Goal: Task Accomplishment & Management: Use online tool/utility

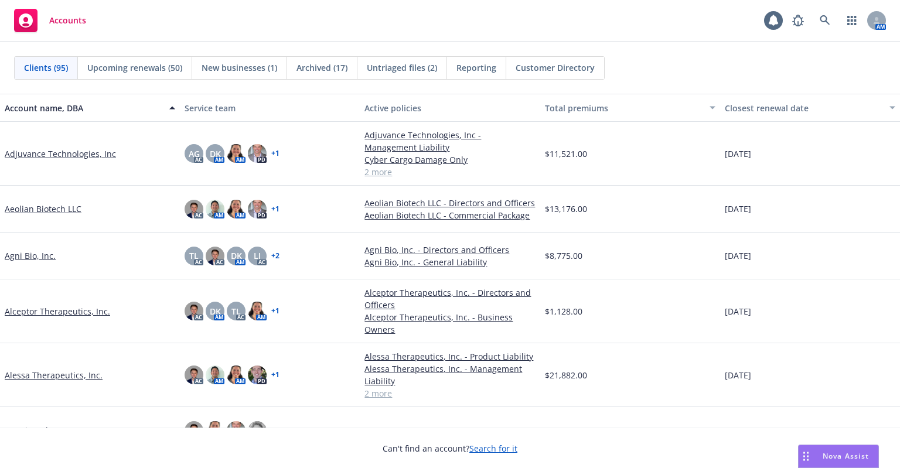
click at [119, 70] on span "Upcoming renewals (50)" at bounding box center [134, 68] width 95 height 12
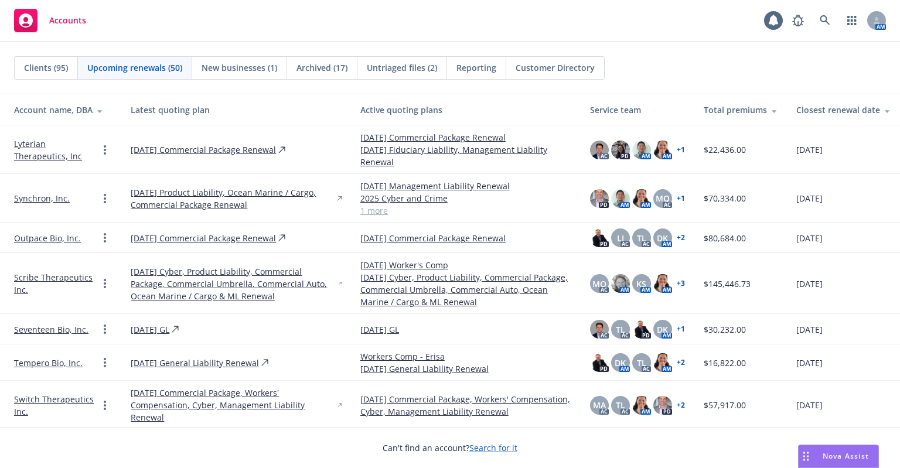
click at [868, 107] on div "Closest renewal date" at bounding box center [844, 110] width 94 height 12
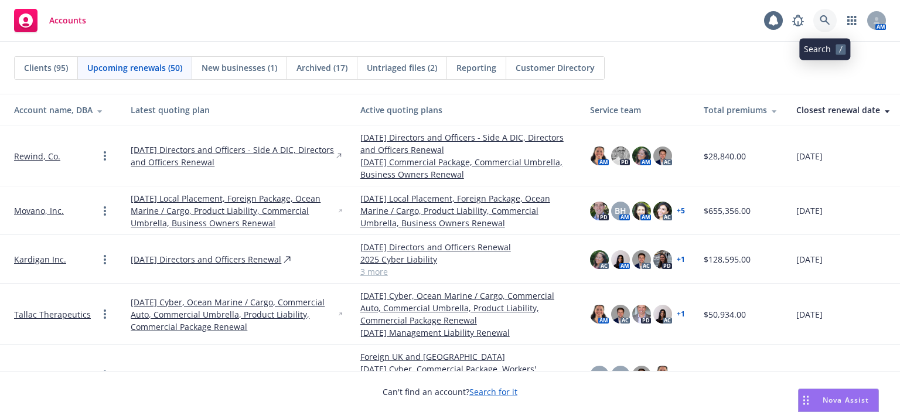
click at [830, 21] on icon at bounding box center [825, 20] width 11 height 11
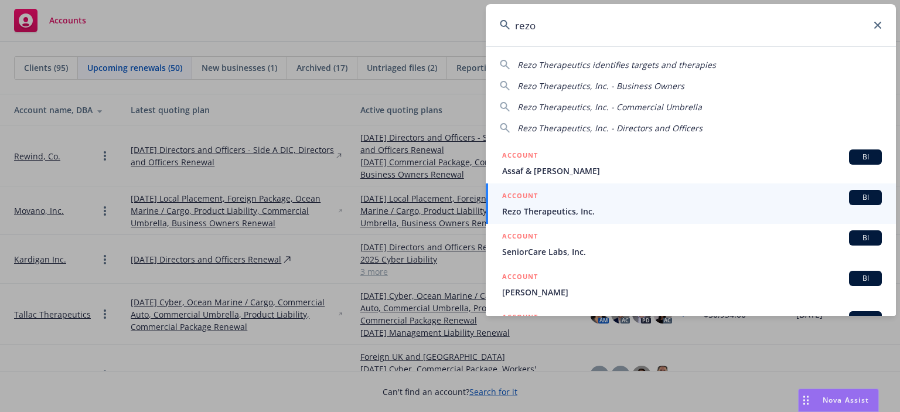
type input "rezo"
click at [556, 203] on div "ACCOUNT BI" at bounding box center [692, 197] width 380 height 15
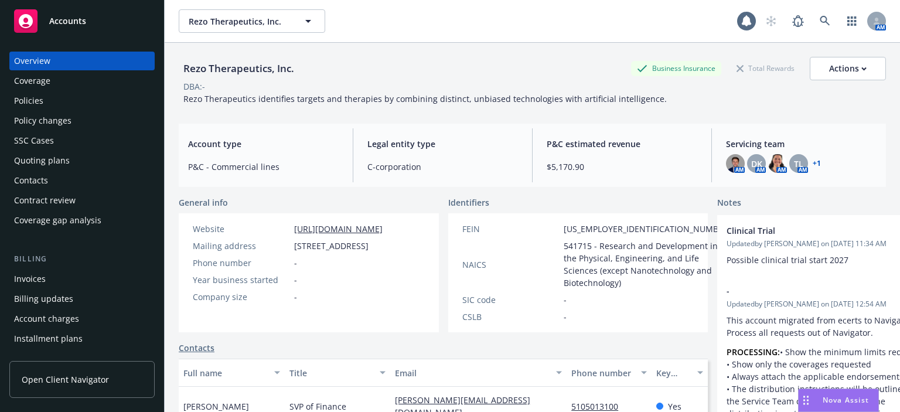
click at [75, 156] on div "Quoting plans" at bounding box center [82, 160] width 136 height 19
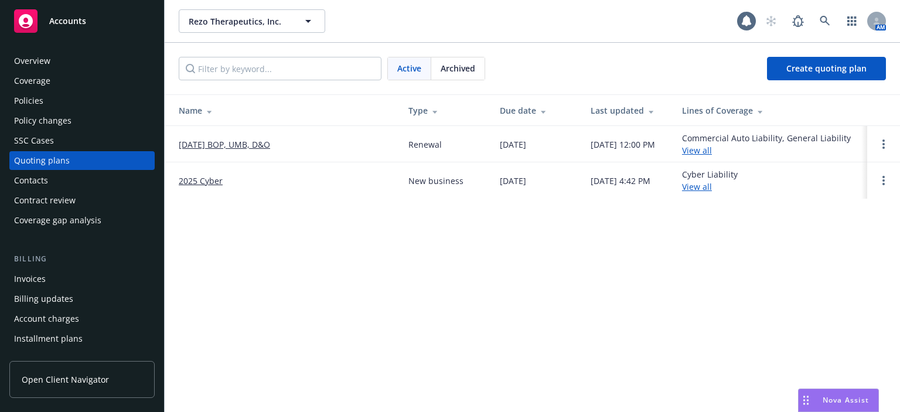
click at [219, 143] on link "09/29/25 BOP, UMB, D&O" at bounding box center [224, 144] width 91 height 12
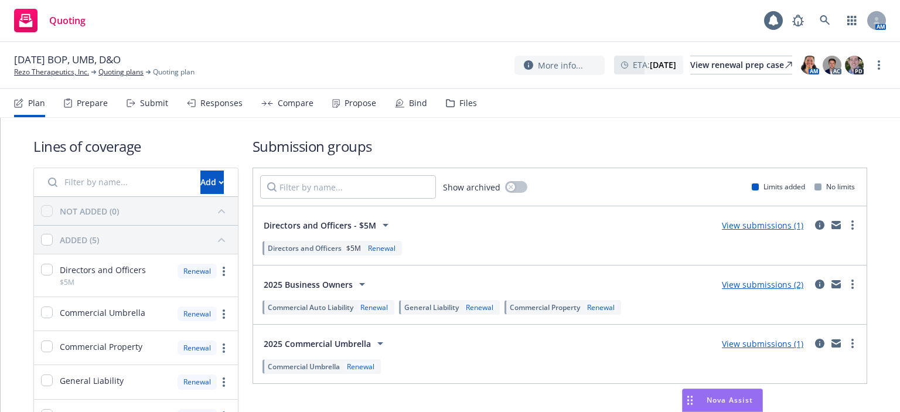
click at [93, 106] on div "Prepare" at bounding box center [92, 102] width 31 height 9
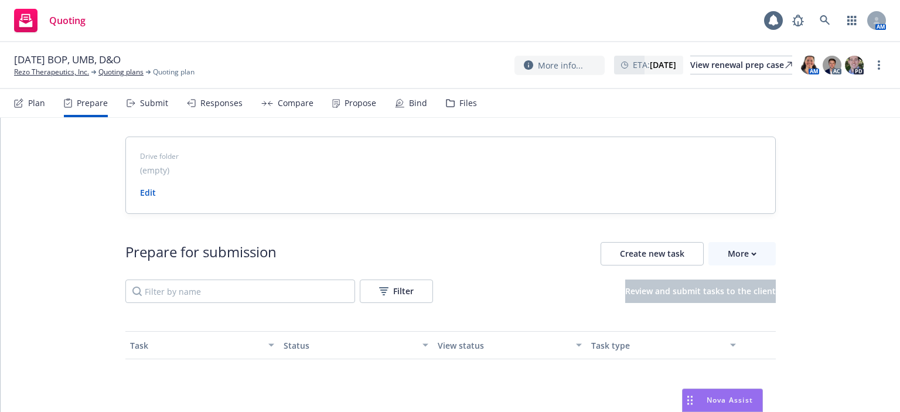
drag, startPoint x: 138, startPoint y: 97, endPoint x: 159, endPoint y: 107, distance: 23.3
click at [139, 98] on div "Submit" at bounding box center [148, 103] width 42 height 28
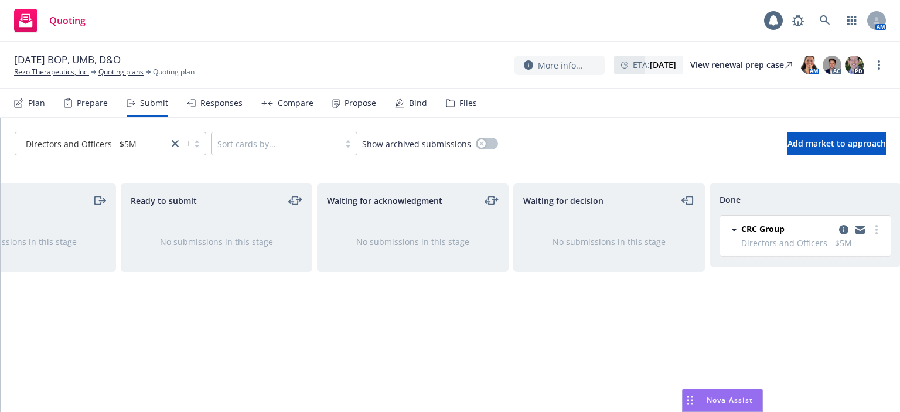
scroll to position [0, 106]
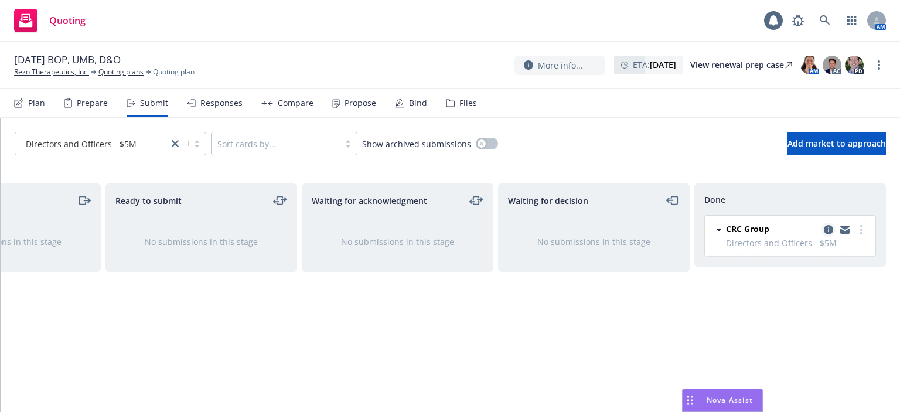
click at [831, 229] on icon "copy logging email" at bounding box center [828, 229] width 9 height 9
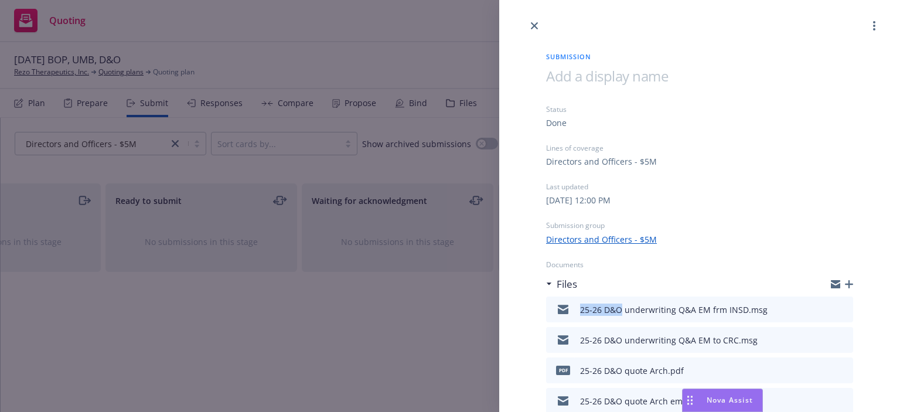
drag, startPoint x: 620, startPoint y: 311, endPoint x: 580, endPoint y: 311, distance: 39.9
click at [580, 311] on div "25-26 D&O underwriting Q&A EM frm INSD.msg" at bounding box center [674, 310] width 188 height 12
copy div "25-26 D&O"
click at [845, 284] on icon "button" at bounding box center [849, 284] width 8 height 8
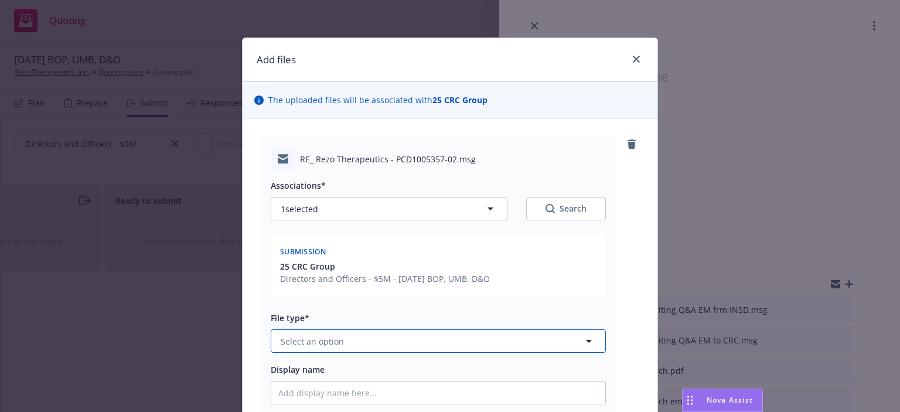
click at [361, 342] on button "Select an option" at bounding box center [438, 340] width 335 height 23
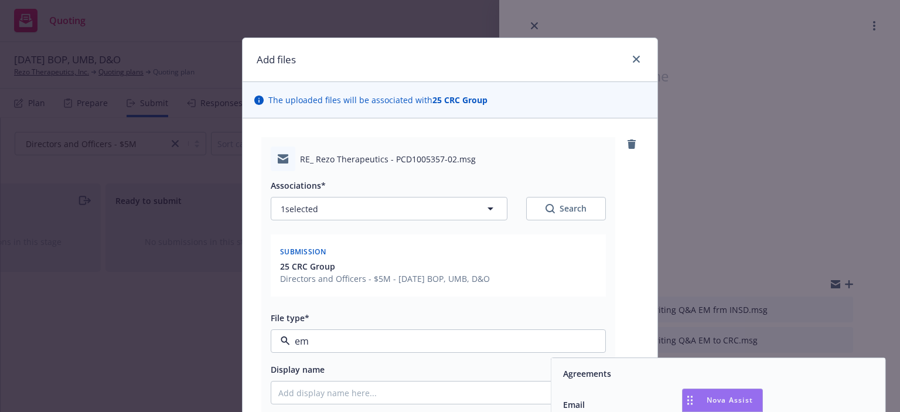
type input "ema"
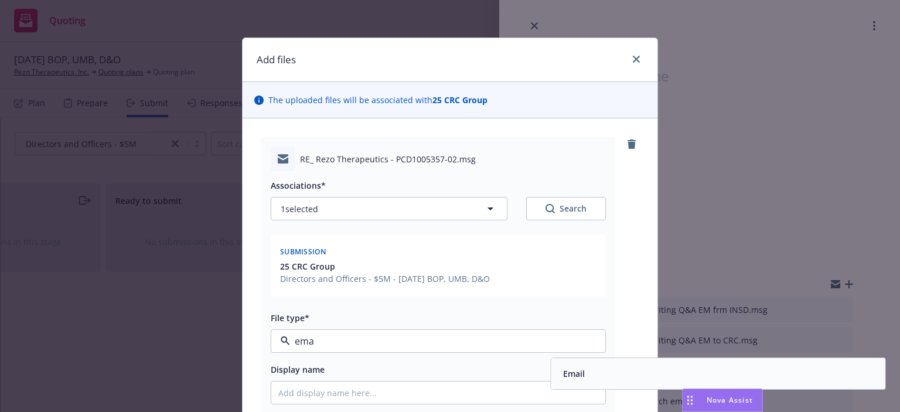
drag, startPoint x: 571, startPoint y: 372, endPoint x: 538, endPoint y: 375, distance: 33.5
click at [569, 372] on span "Email" at bounding box center [574, 374] width 22 height 12
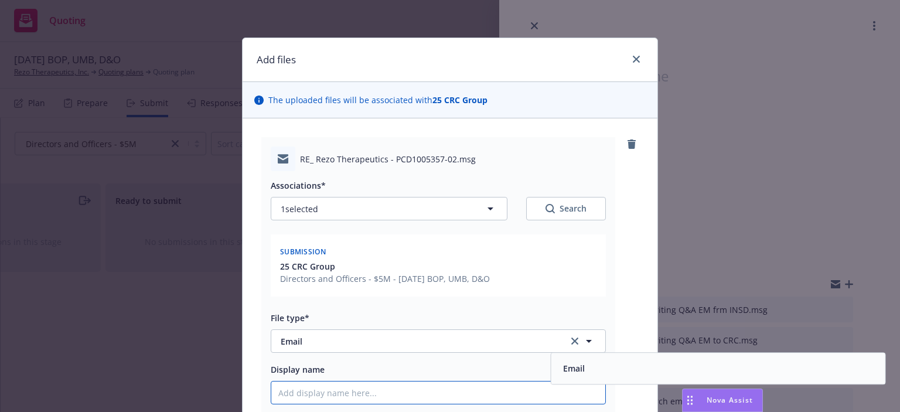
click at [528, 389] on input "Display name" at bounding box center [438, 393] width 334 height 22
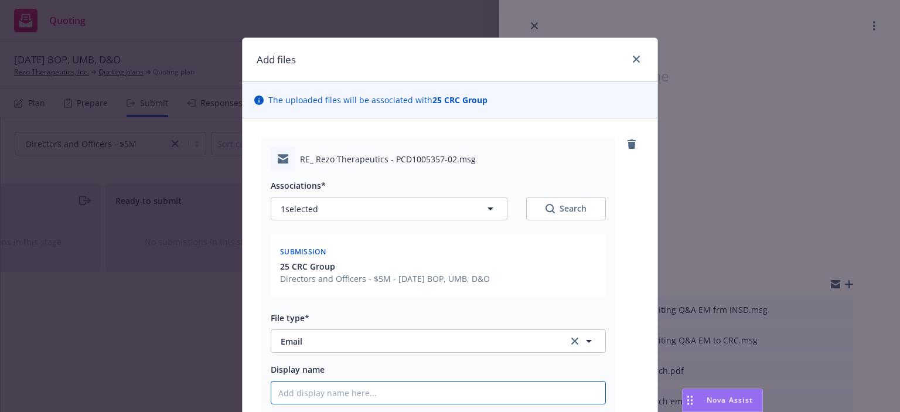
paste input "25-26 D&O"
type textarea "x"
type input "25-26 D&O"
type textarea "x"
type input "25-26 D&O"
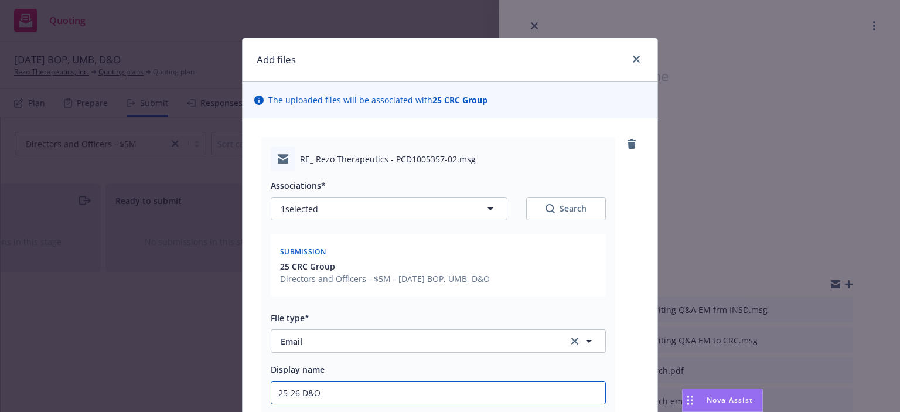
type textarea "x"
type input "25-26 D&O c"
type textarea "x"
type input "25-26 D&O co"
type textarea "x"
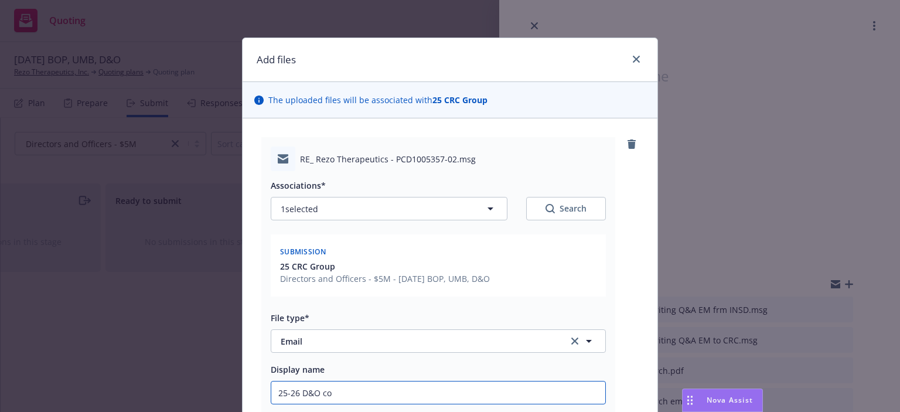
type input "25-26 D&O con"
type textarea "x"
type input "25-26 D&O confi"
type textarea "x"
type input "25-26 D&O confir"
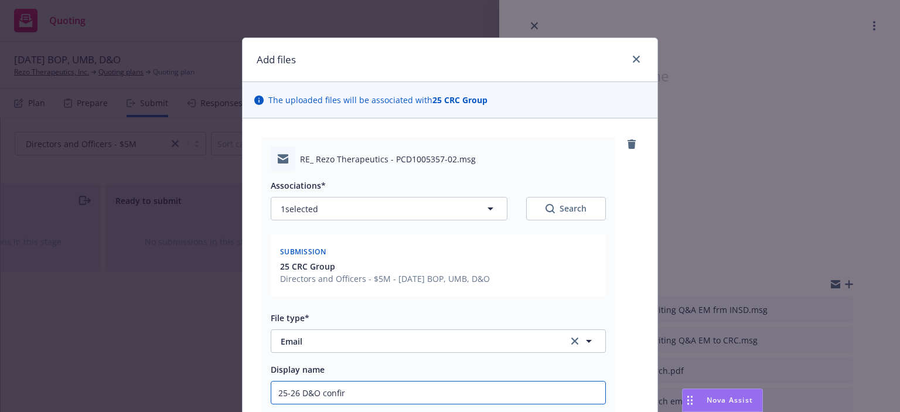
type textarea "x"
type input "25-26 D&O confira"
type textarea "x"
type input "25-26 D&O confiram"
type textarea "x"
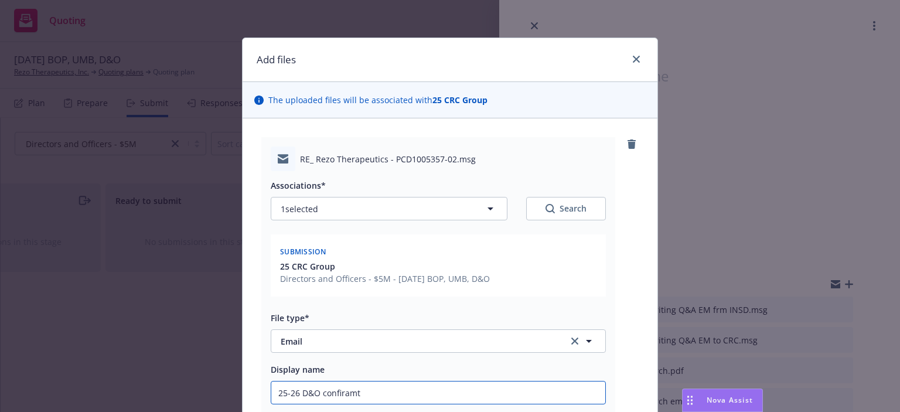
type input "25-26 D&O confiramti"
type textarea "x"
type input "25-26 D&O confiramtio"
type textarea "x"
type input "25-26 D&O confiramtion"
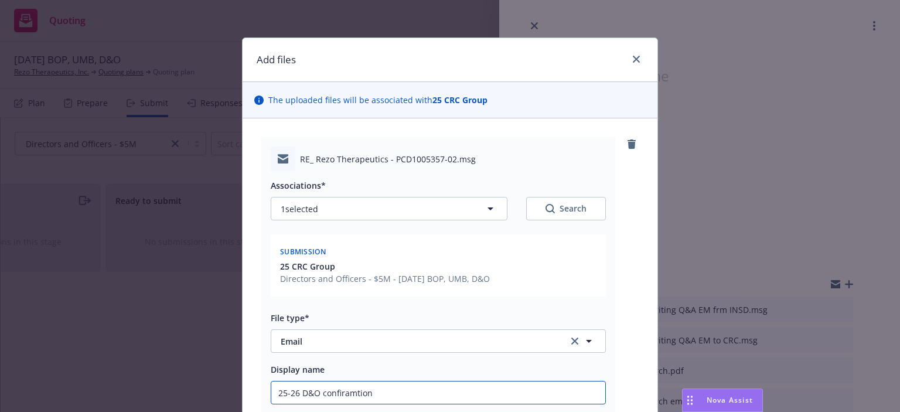
type textarea "x"
type input "25-26 D&O confiramtion"
type textarea "x"
type input "25-26 D&O confiramtion"
type textarea "x"
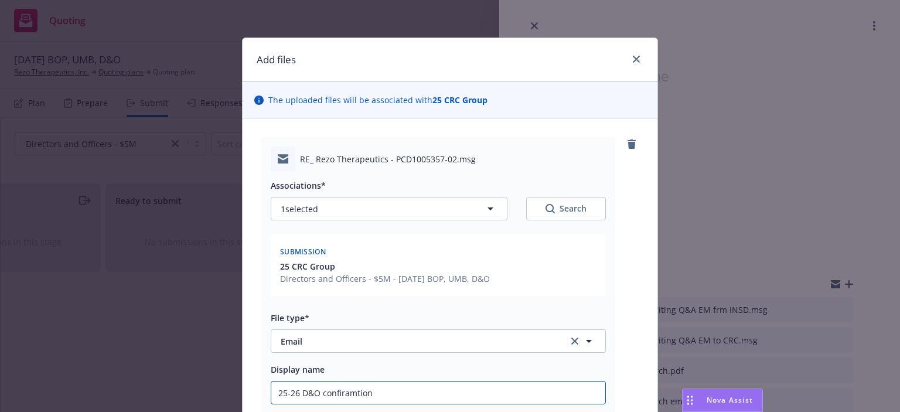
type input "25-26 D&O confiramtio"
type textarea "x"
type input "25-26 D&O confiramti"
type textarea "x"
type input "25-26 D&O confiramt"
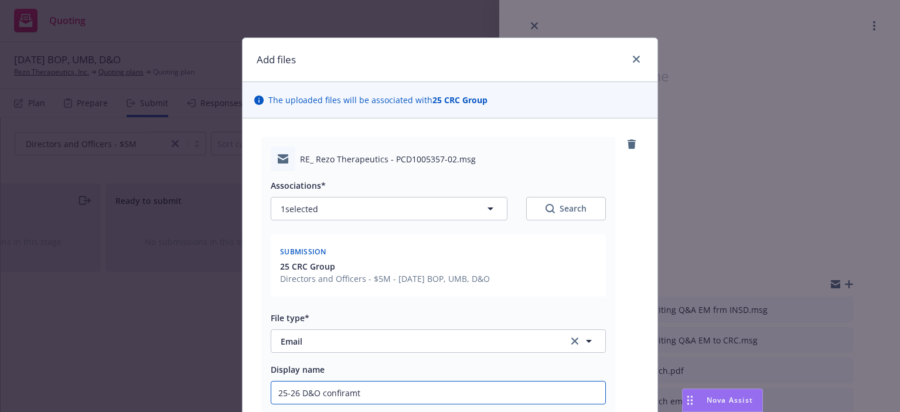
type textarea "x"
type input "25-26 D&O confiram"
type textarea "x"
type input "25-26 D&O confira"
type textarea "x"
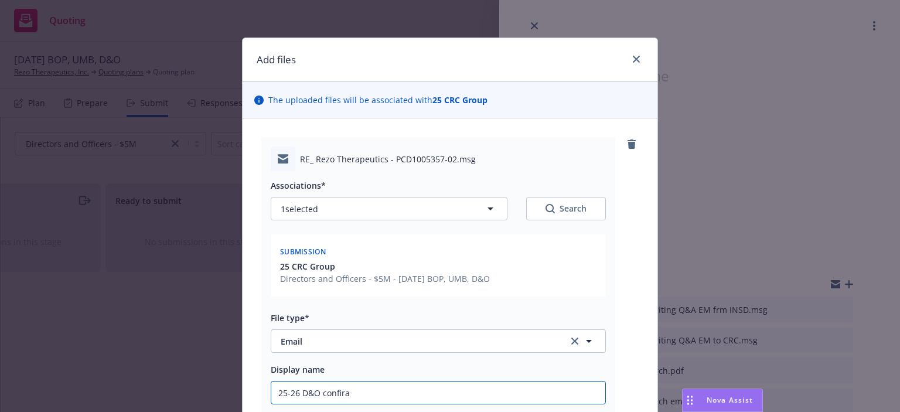
type input "25-26 D&O confir"
type textarea "x"
type input "25-26 D&O confi"
type textarea "x"
type input "25-26 D&O confim"
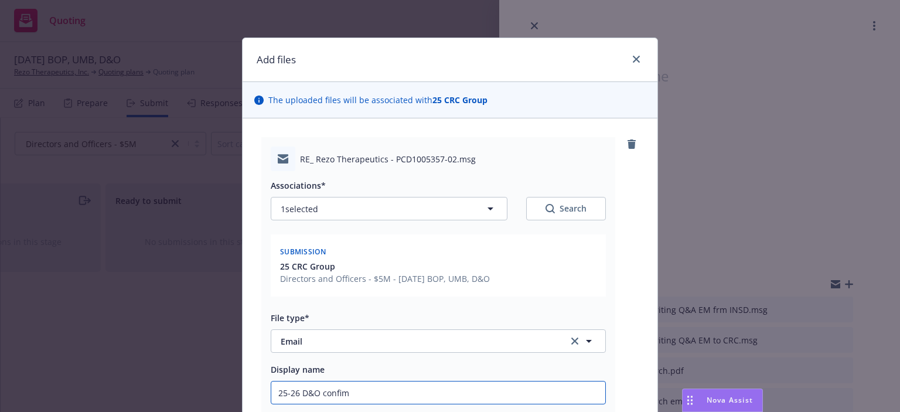
type textarea "x"
type input "25-26 D&O confi"
type textarea "x"
type input "25-26 D&O confir"
type textarea "x"
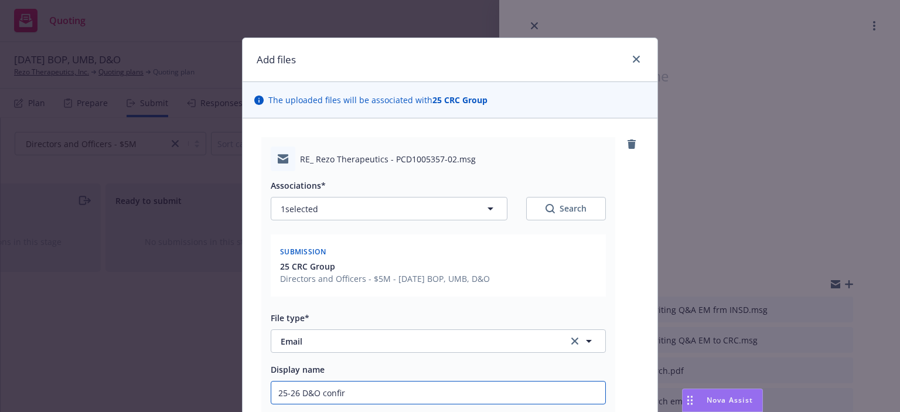
type input "25-26 D&O confirm"
type textarea "x"
type input "25-26 D&O confirma"
type textarea "x"
type input "25-26 D&O confirmat"
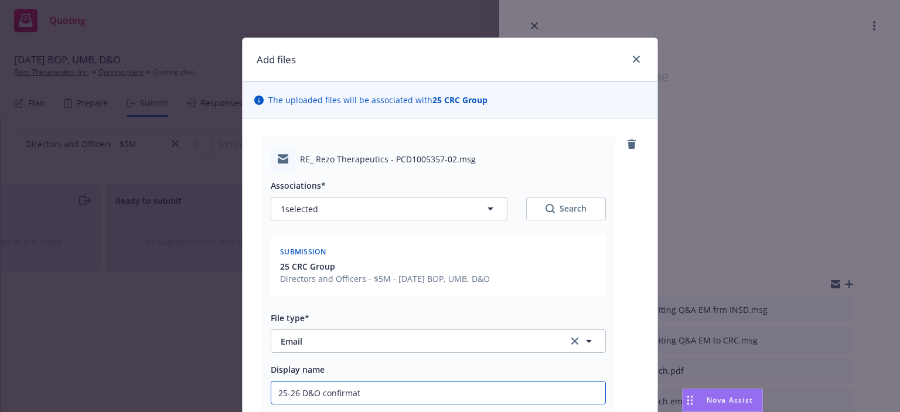
type textarea "x"
type input "25-26 D&O confirmati"
type textarea "x"
type input "25-26 D&O confirmatio"
type textarea "x"
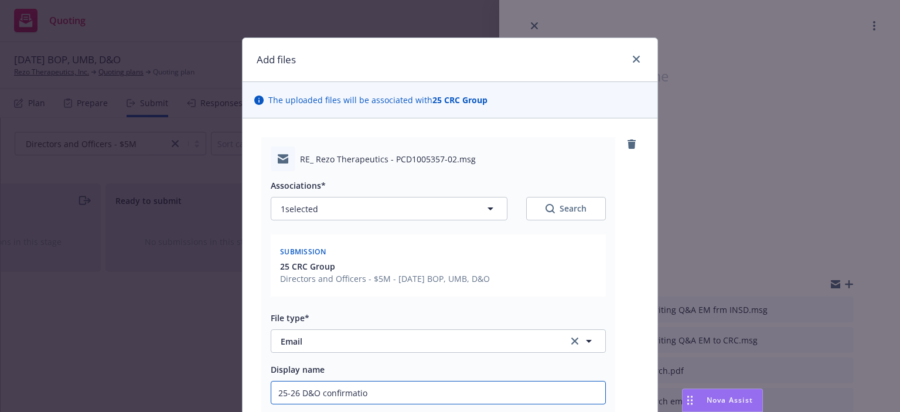
type input "25-26 D&O confirmation"
type textarea "x"
type input "25-26 D&O confirmation"
type textarea "x"
type input "25-26 D&O confirmation o"
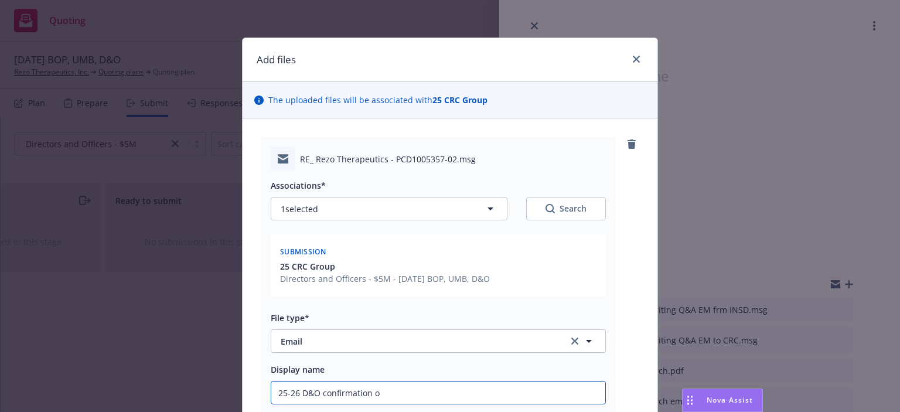
type textarea "x"
type input "25-26 D&O confirmation o n"
type textarea "x"
type input "25-26 D&O confirmation o nt"
type textarea "x"
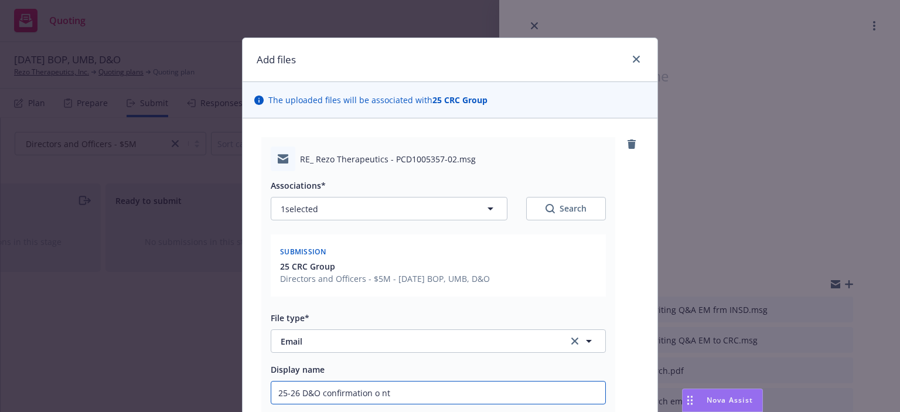
type input "25-26 D&O confirmation o n"
type textarea "x"
type input "25-26 D&O confirmation o"
type textarea "x"
type input "25-26 D&O confirmation o"
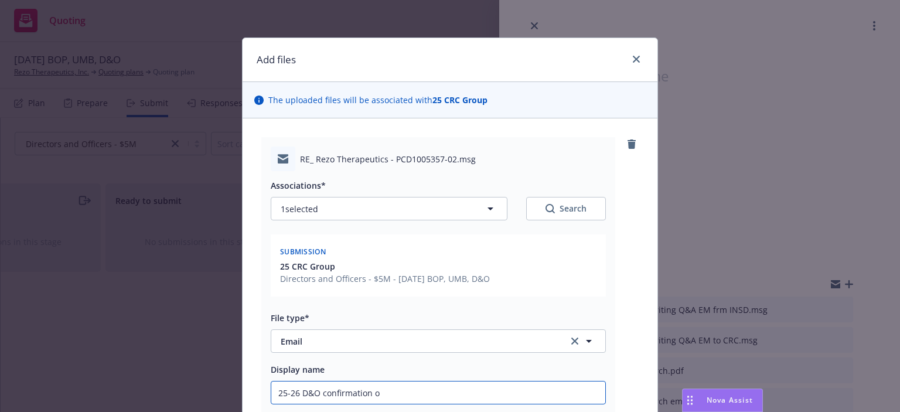
type textarea "x"
type input "25-26 D&O confirmation on"
type textarea "x"
type input "25-26 D&O confirmation on qu"
type textarea "x"
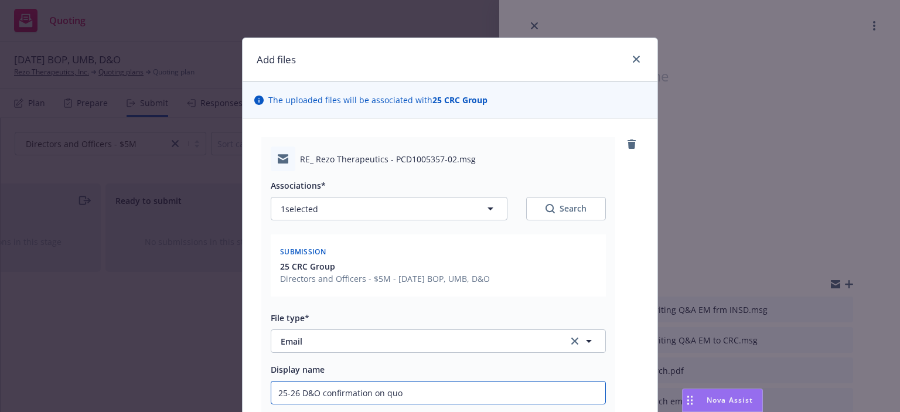
type input "25-26 D&O confirmation on quot"
type textarea "x"
type input "25-26 D&O confirmation on quote"
type textarea "x"
type input "25-26 D&O confirmation on quoted"
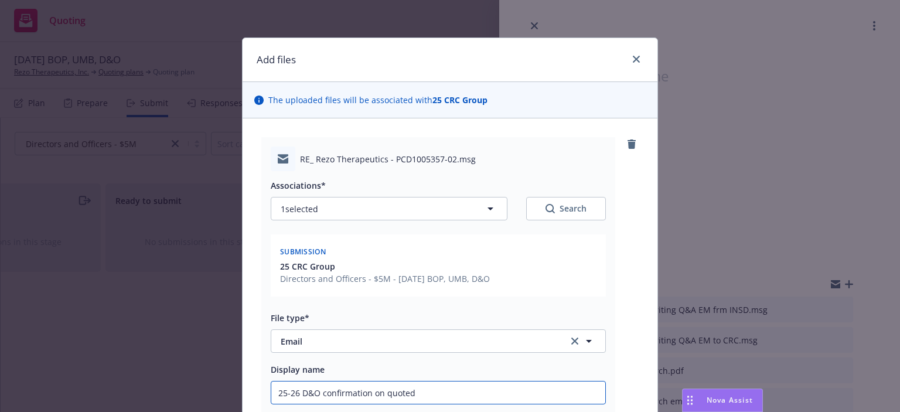
type textarea "x"
type input "25-26 D&O confirmation on quoted t"
type textarea "x"
type input "25-26 D&O confirmation on quoted te"
type textarea "x"
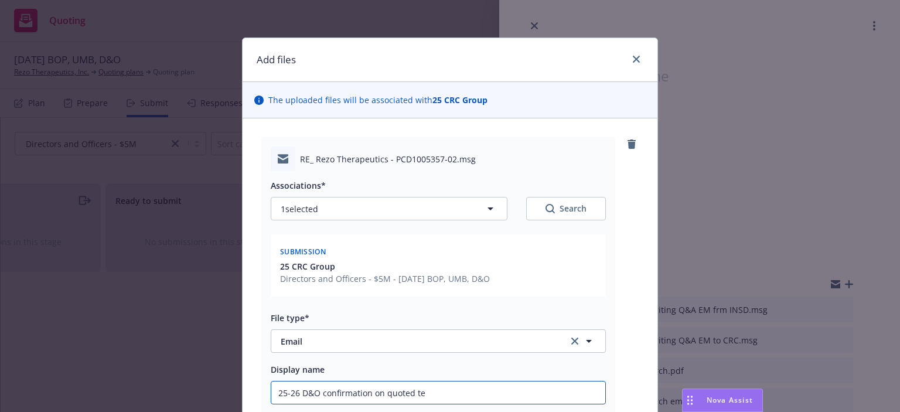
type input "25-26 D&O confirmation on quoted ter"
type textarea "x"
type input "25-26 D&O confirmation on quoted term"
type textarea "x"
type input "25-26 D&O confirmation on quoted terms"
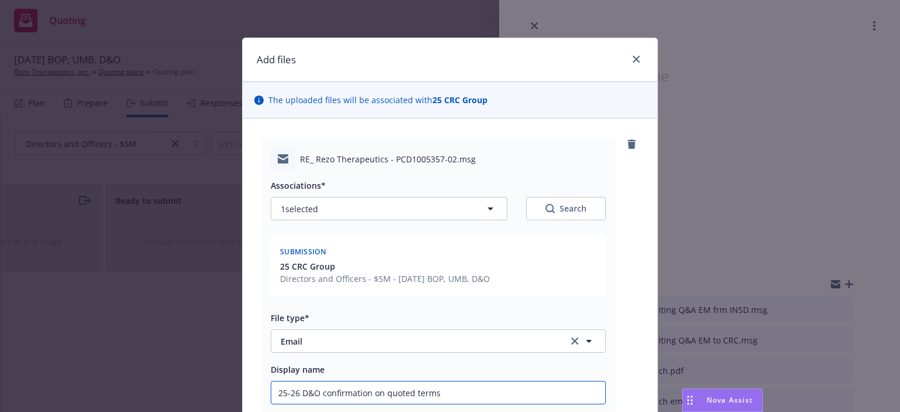
type textarea "x"
type input "25-26 D&O confirmation on quoted terms"
type textarea "x"
type input "25-26 D&O confirmation on quoted terms Em"
type textarea "x"
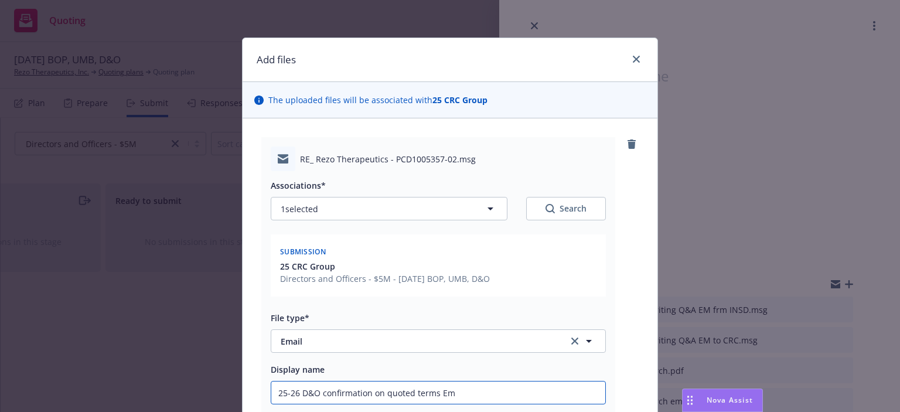
type input "25-26 D&O confirmation on quoted terms Em"
type textarea "x"
type input "25-26 D&O confirmation on quoted terms Em f"
type textarea "x"
type input "25-26 D&O confirmation on quoted terms Em fr"
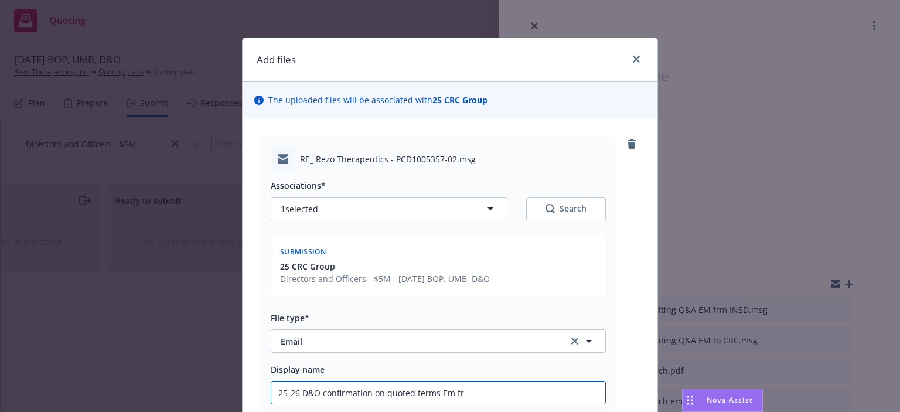
type textarea "x"
type input "25-26 D&O confirmation on quoted terms Em frm"
type textarea "x"
type input "25-26 D&O confirmation on quoted terms Em frm C"
type textarea "x"
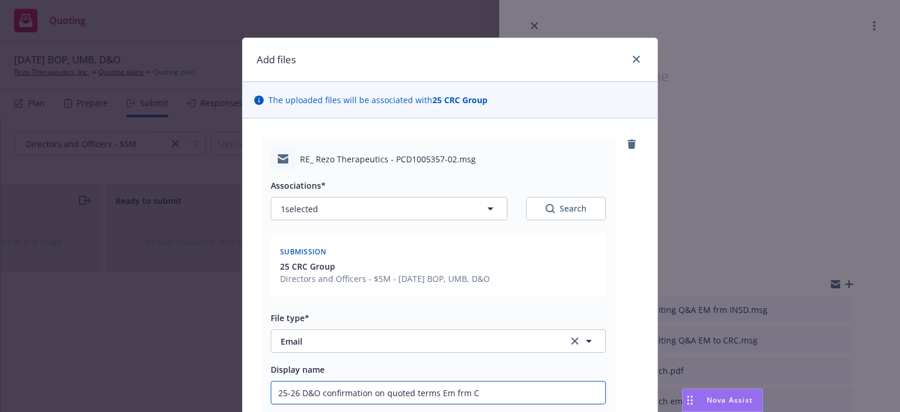
type input "25-26 D&O confirmation on quoted terms Em frm CR"
type textarea "x"
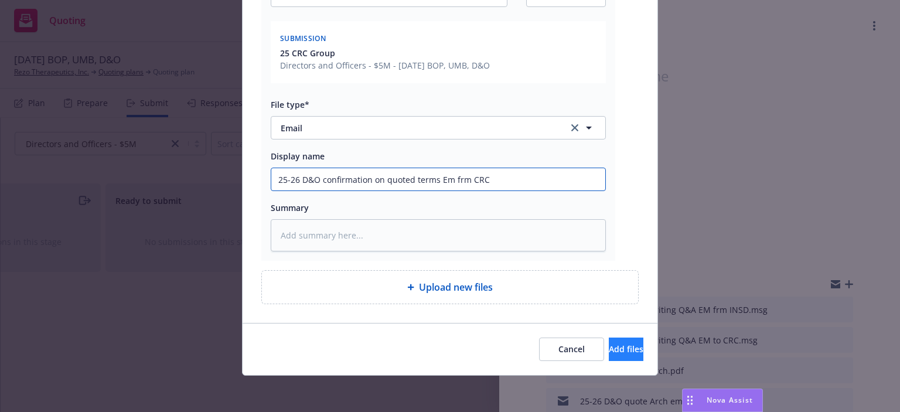
type input "25-26 D&O confirmation on quoted terms Em frm CRC"
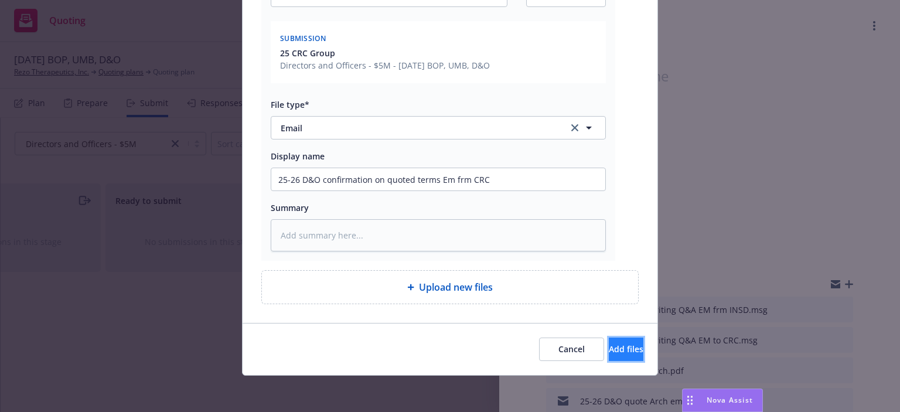
click at [609, 354] on button "Add files" at bounding box center [626, 349] width 35 height 23
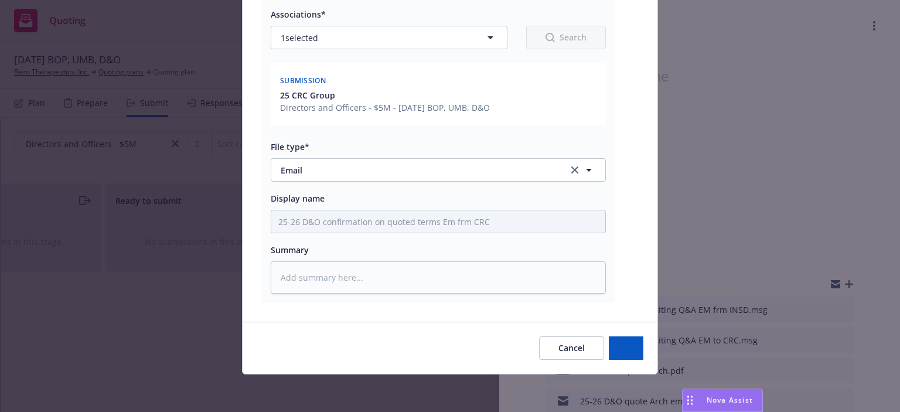
scroll to position [171, 0]
type textarea "x"
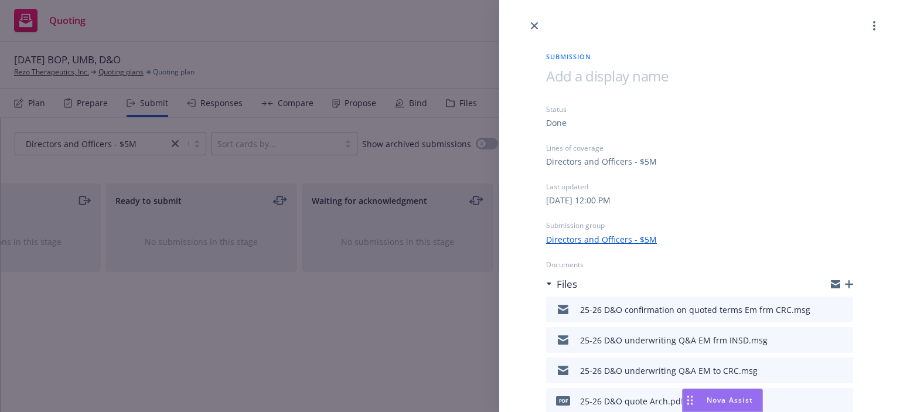
click at [86, 84] on div "Submission Status Done Lines of coverage Directors and Officers - $5M Last upda…" at bounding box center [450, 206] width 900 height 412
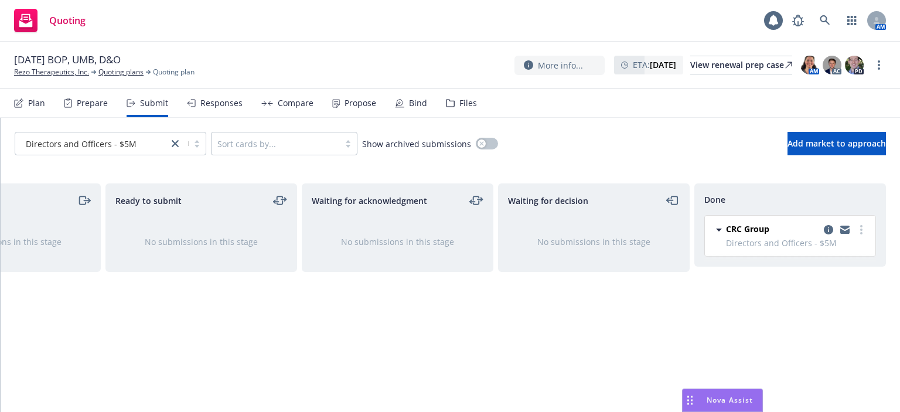
click at [70, 78] on div "09/29/25 BOP, UMB, D&O Rezo Therapeutics, Inc. Quoting plans Quoting plan More …" at bounding box center [450, 65] width 900 height 47
click at [71, 76] on link "Rezo Therapeutics, Inc." at bounding box center [51, 72] width 75 height 11
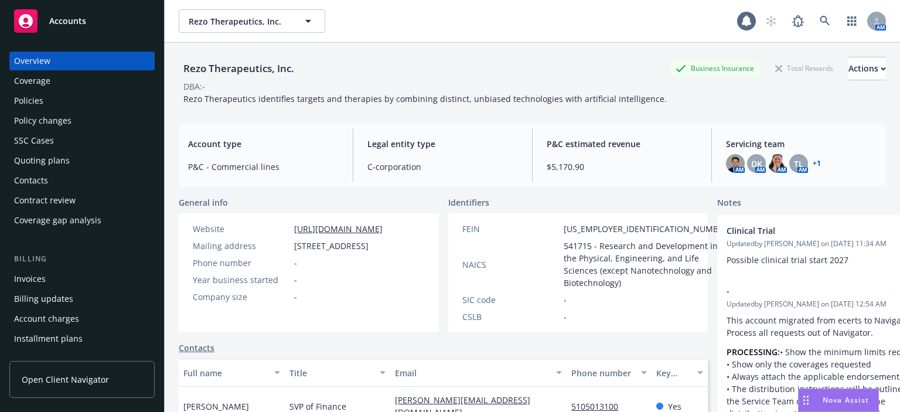
click at [57, 98] on div "Policies" at bounding box center [82, 100] width 136 height 19
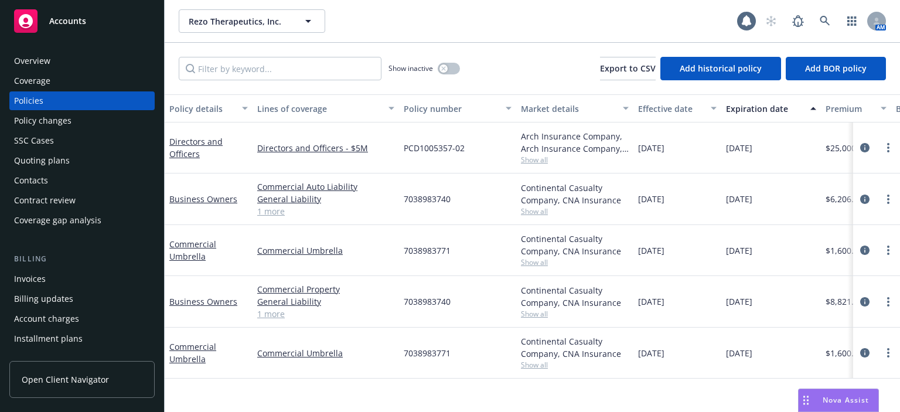
click at [104, 52] on div "Overview" at bounding box center [82, 61] width 136 height 19
